Goal: Task Accomplishment & Management: Manage account settings

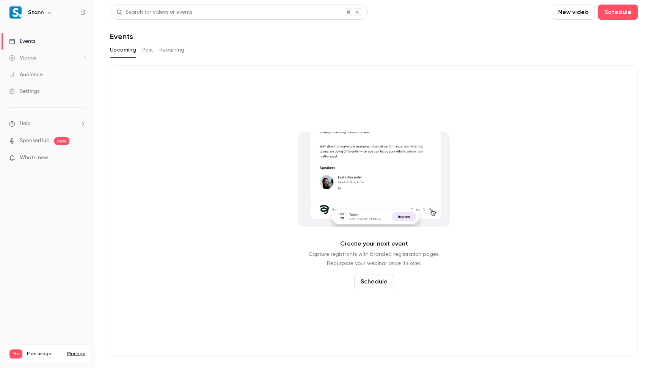
click at [79, 351] on link "Manage" at bounding box center [76, 354] width 18 height 6
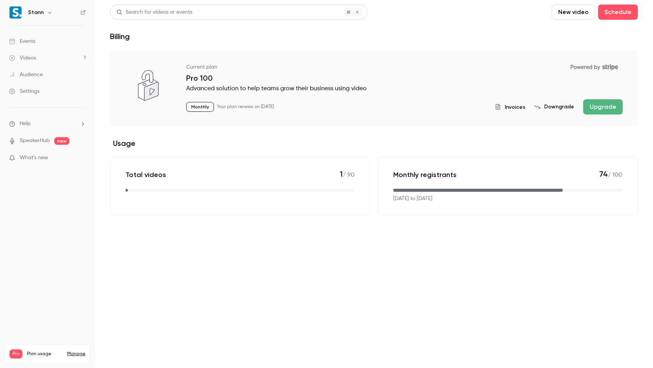
click at [556, 106] on button "Downgrade" at bounding box center [554, 107] width 40 height 8
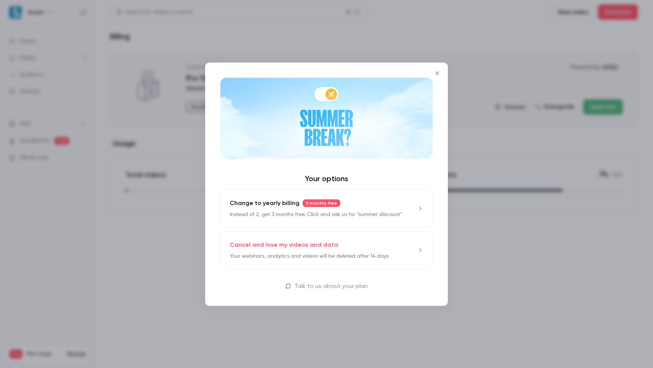
click at [437, 71] on icon "Close" at bounding box center [437, 73] width 9 height 6
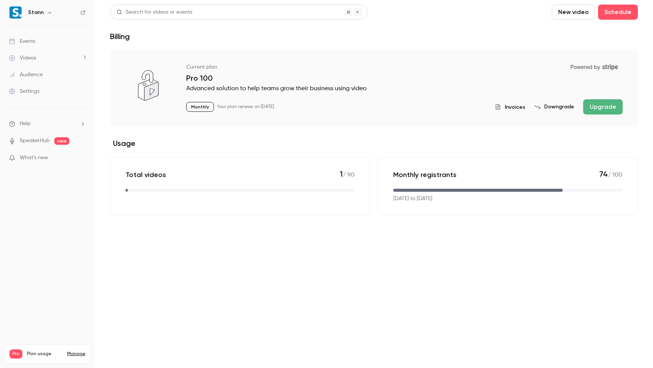
click at [40, 56] on link "Videos 1" at bounding box center [47, 58] width 95 height 17
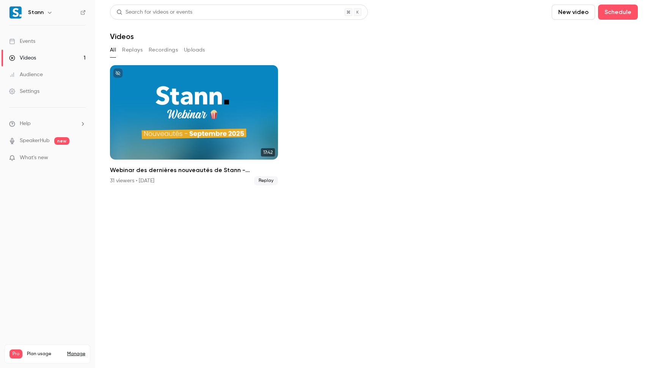
click at [180, 208] on section "Search for videos or events New video Schedule Videos All Replays Recordings Up…" at bounding box center [374, 184] width 528 height 359
click at [180, 209] on section "Search for videos or events New video Schedule Videos All Replays Recordings Up…" at bounding box center [374, 184] width 528 height 359
click at [76, 351] on link "Manage" at bounding box center [76, 354] width 18 height 6
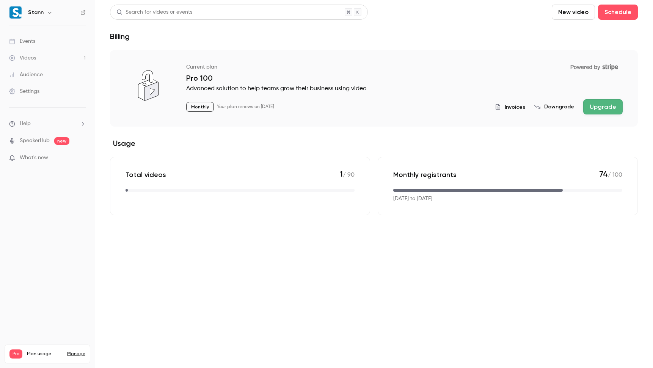
click at [548, 108] on button "Downgrade" at bounding box center [554, 107] width 40 height 8
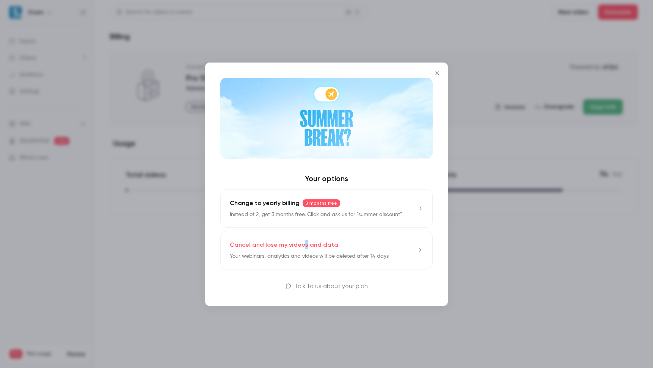
click at [303, 249] on p "Cancel and lose my videos and data" at bounding box center [284, 244] width 108 height 9
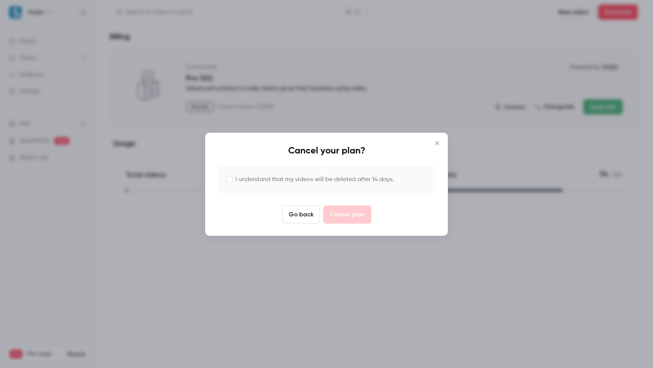
click at [304, 179] on label "I understand that my videos will be deleted after 14 days." at bounding box center [315, 179] width 159 height 9
click at [347, 214] on button "Cancel plan" at bounding box center [347, 215] width 48 height 18
